Goal: Find contact information: Find contact information

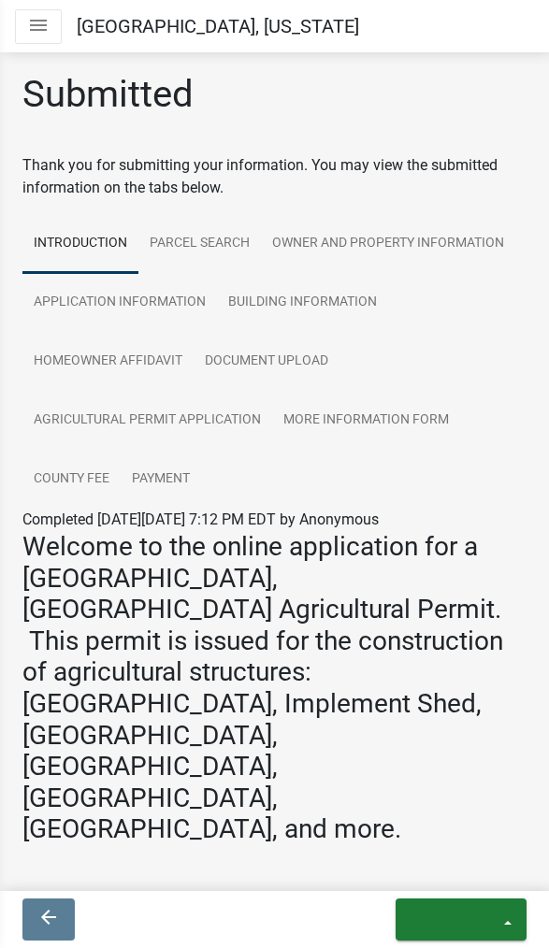
click at [481, 916] on icon "exit" at bounding box center [456, 917] width 90 height 22
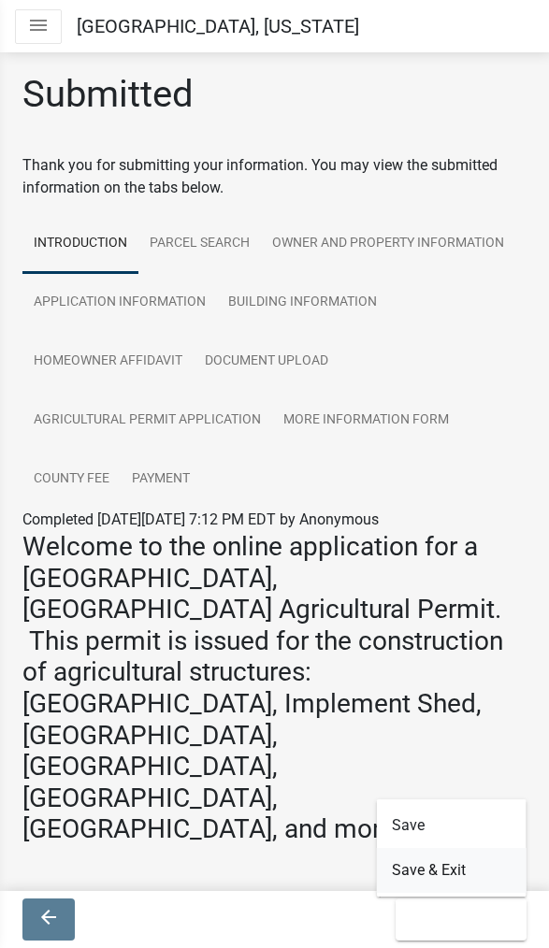
click at [460, 859] on button "Save & Exit" at bounding box center [452, 870] width 150 height 45
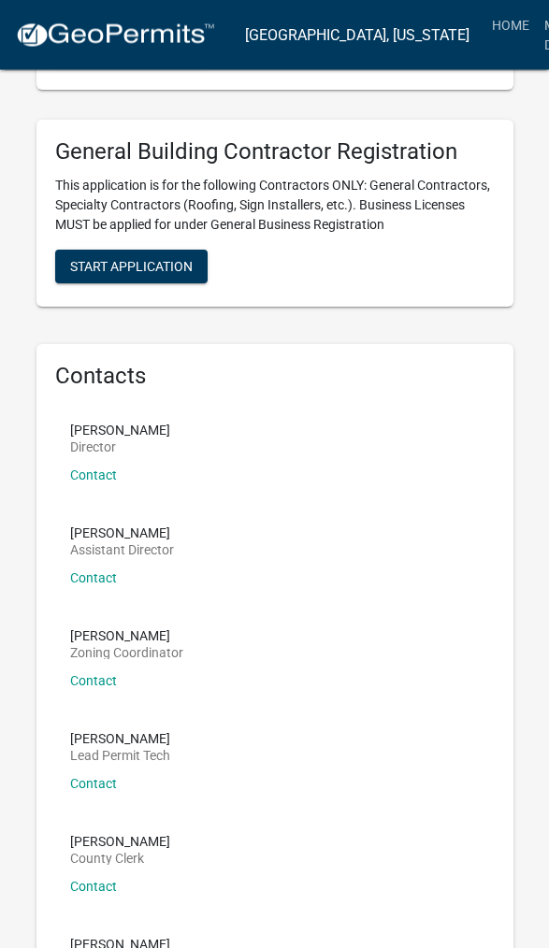
scroll to position [6093, 0]
click at [96, 467] on link "Contact" at bounding box center [93, 474] width 47 height 15
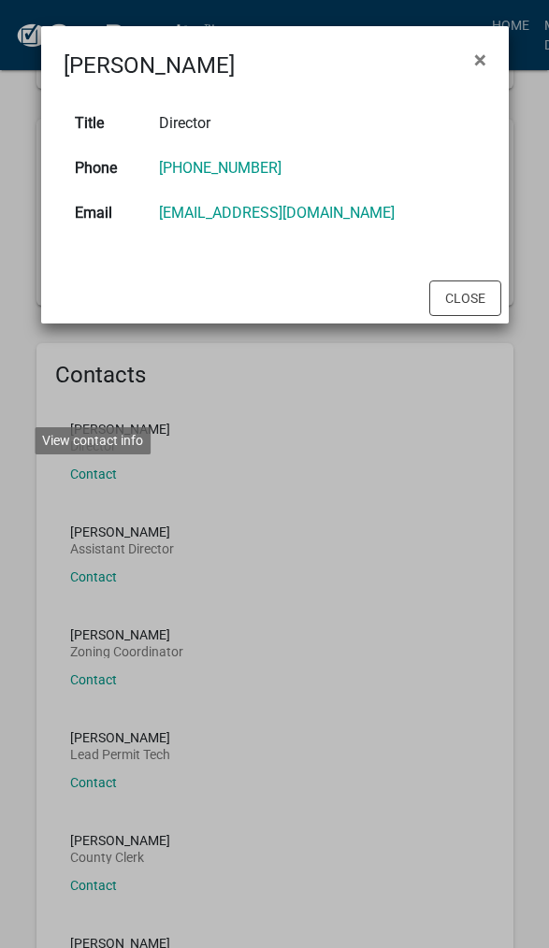
click at [188, 162] on link "706-485-2776" at bounding box center [220, 168] width 122 height 18
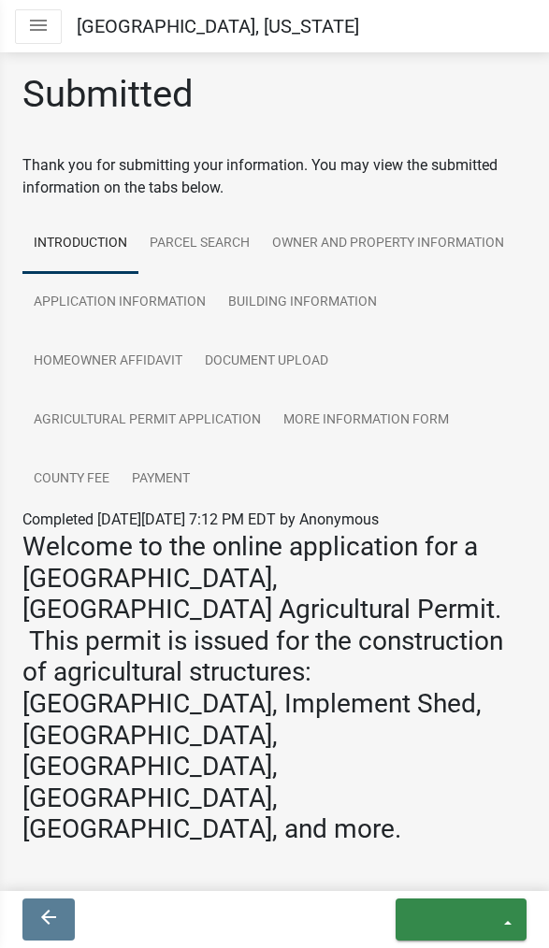
click at [428, 919] on icon "exit" at bounding box center [456, 917] width 90 height 22
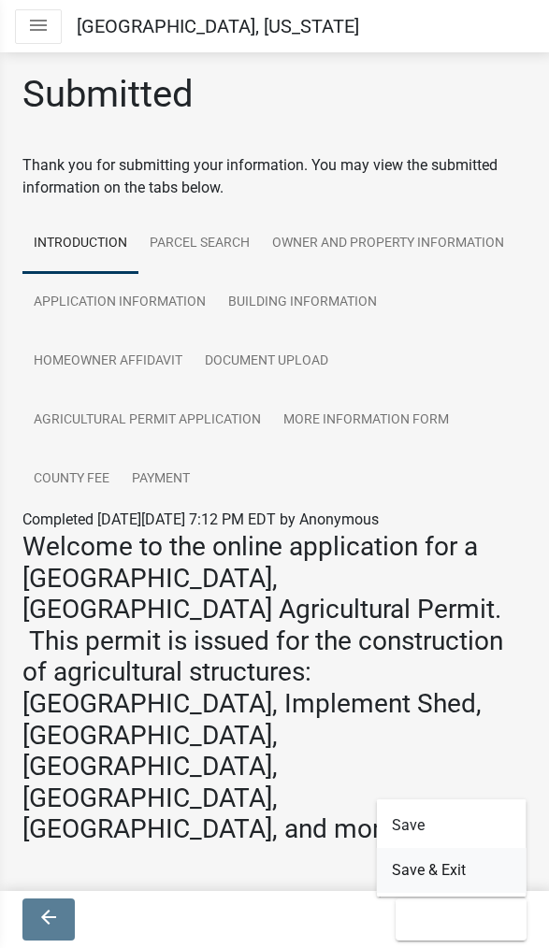
click at [407, 860] on button "Save & Exit" at bounding box center [452, 870] width 150 height 45
